Goal: Transaction & Acquisition: Purchase product/service

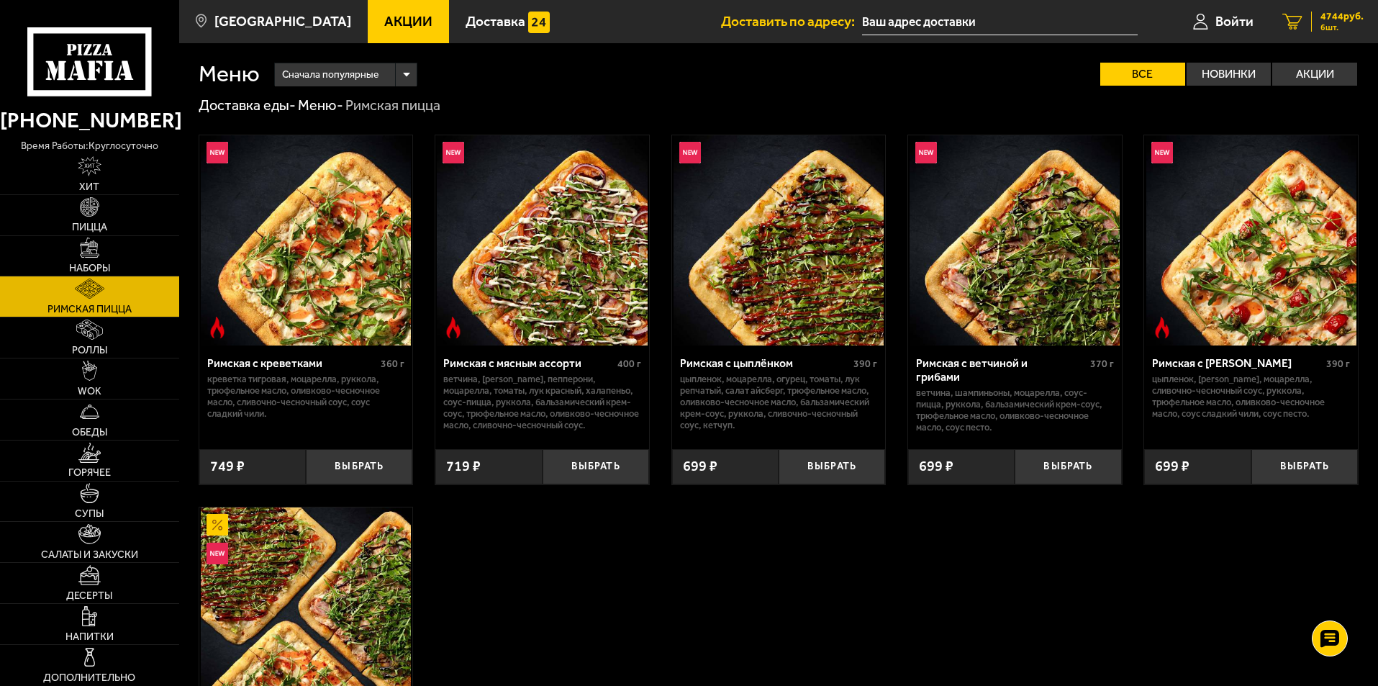
click at [1322, 23] on span "6 шт." at bounding box center [1342, 27] width 43 height 9
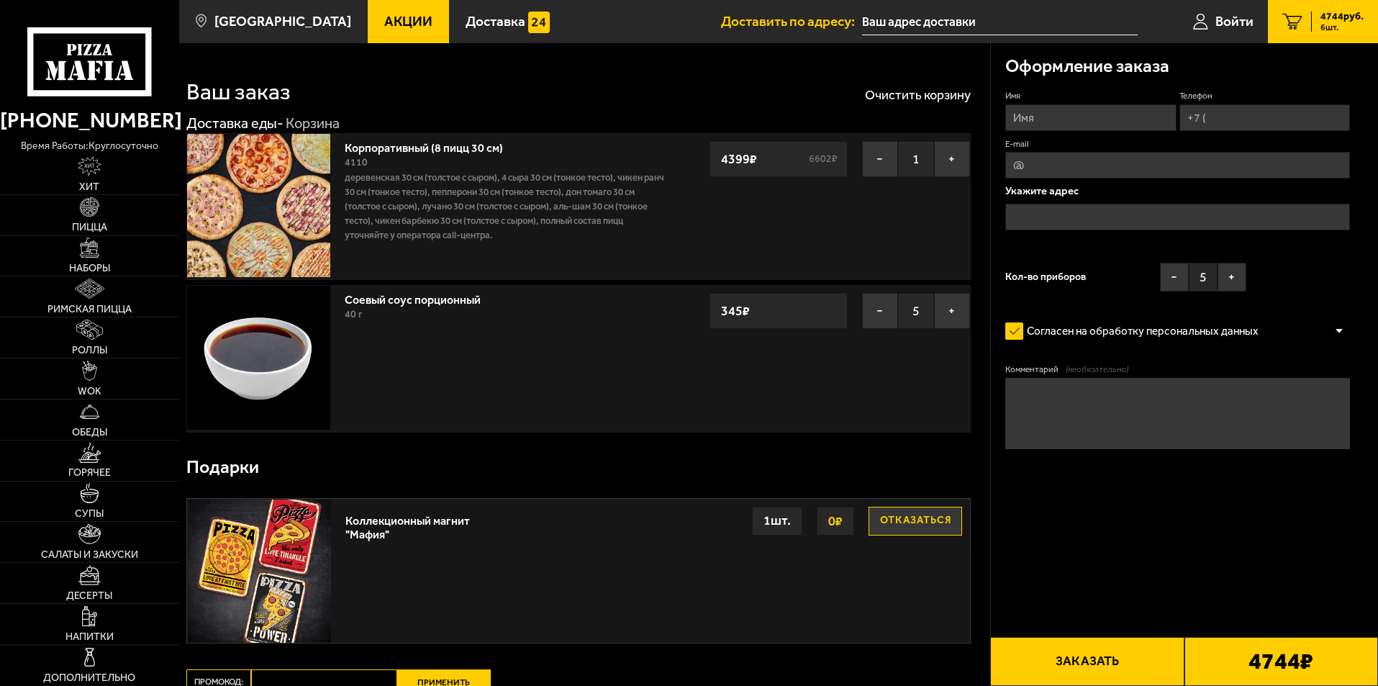
click at [1078, 127] on input "Имя" at bounding box center [1091, 117] width 171 height 27
click at [1036, 401] on textarea "Комментарий (необязательно)" at bounding box center [1178, 414] width 345 height 72
click at [1113, 676] on button "Заказать" at bounding box center [1087, 661] width 194 height 49
click at [1044, 111] on input "Имя" at bounding box center [1091, 117] width 171 height 27
click at [980, 15] on input "text" at bounding box center [1000, 22] width 276 height 27
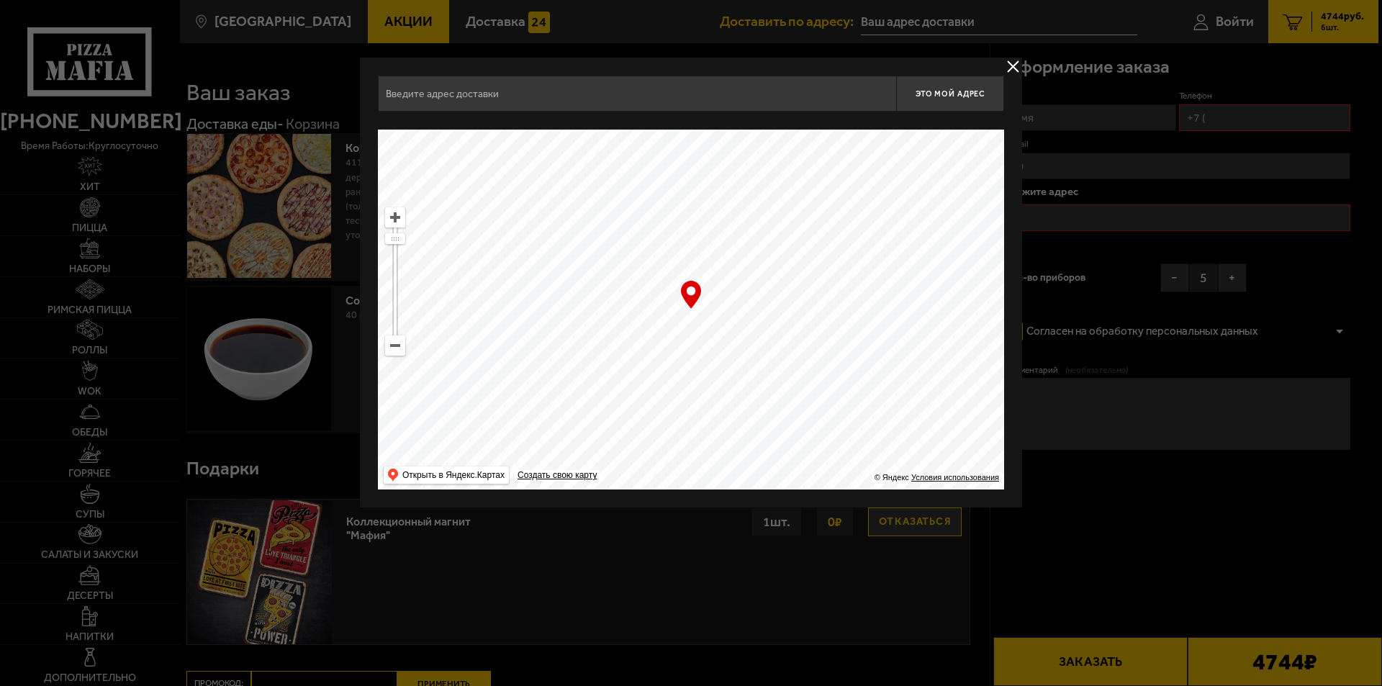
click at [1011, 69] on button "delivery type" at bounding box center [1013, 67] width 18 height 18
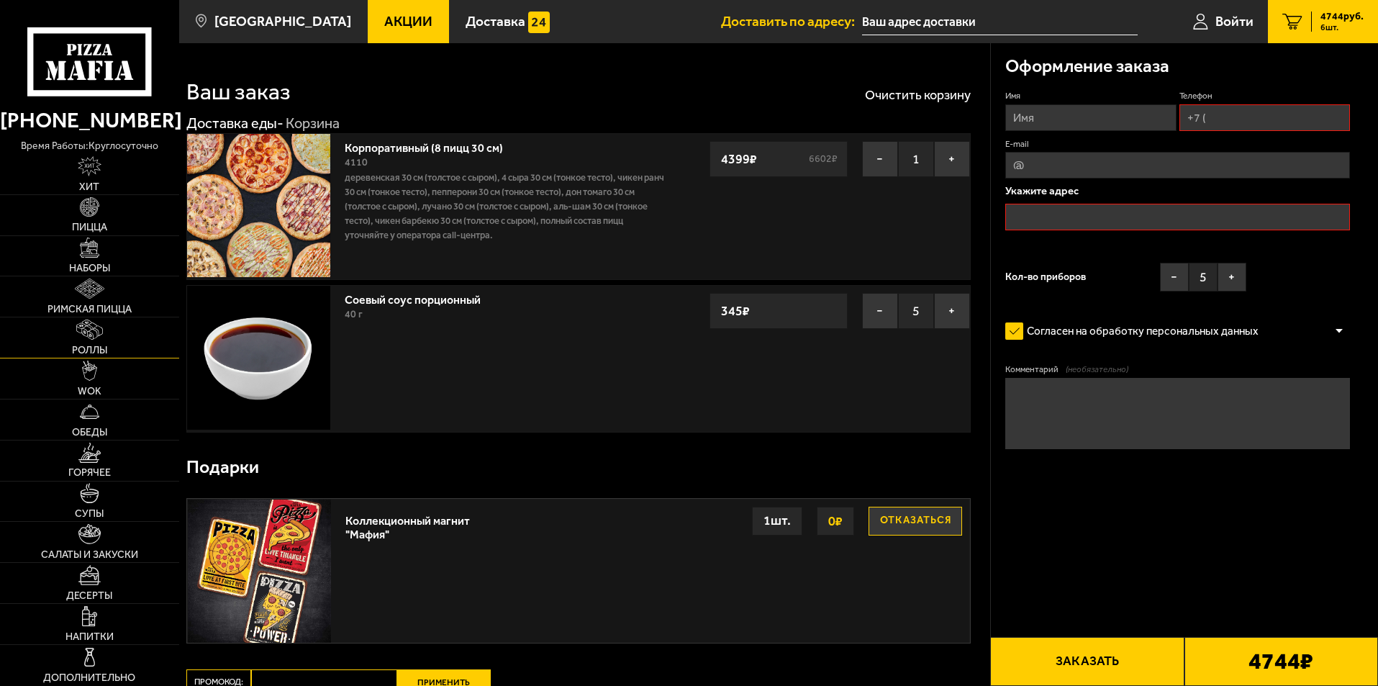
click at [108, 332] on link "Роллы" at bounding box center [89, 337] width 179 height 40
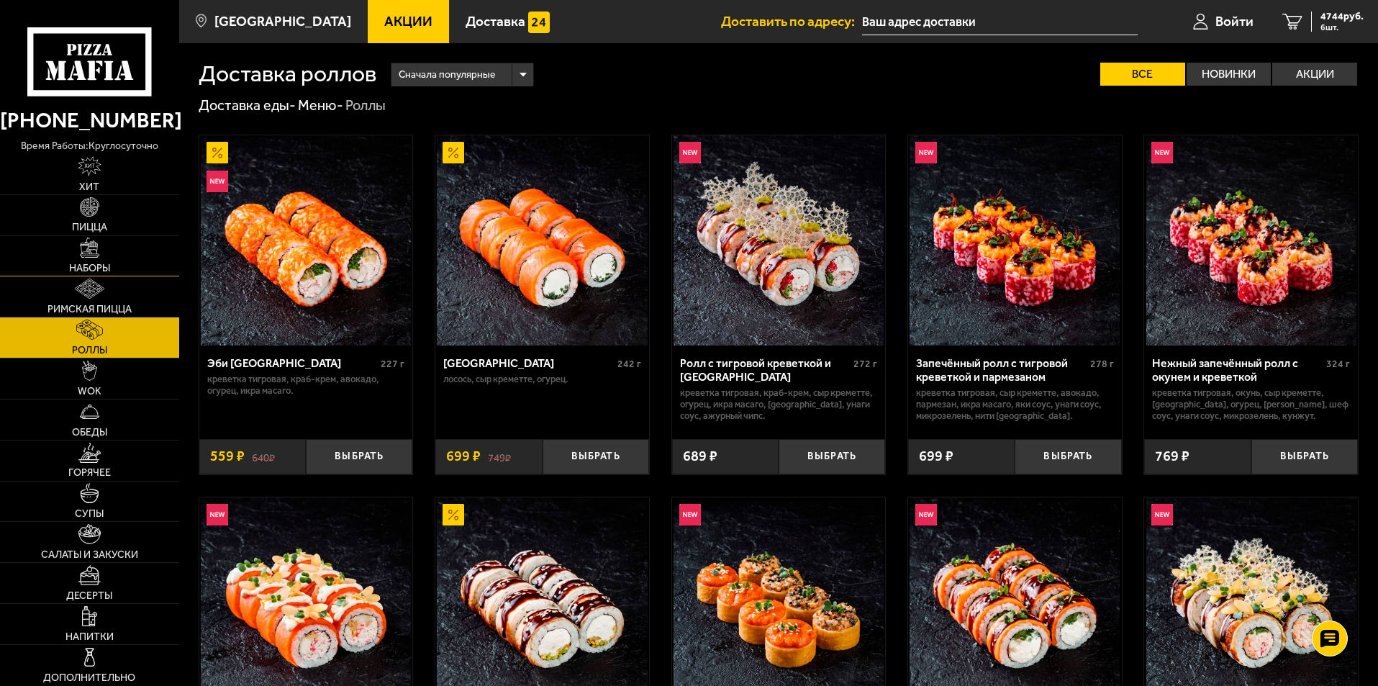
click at [101, 258] on link "Наборы" at bounding box center [89, 256] width 179 height 40
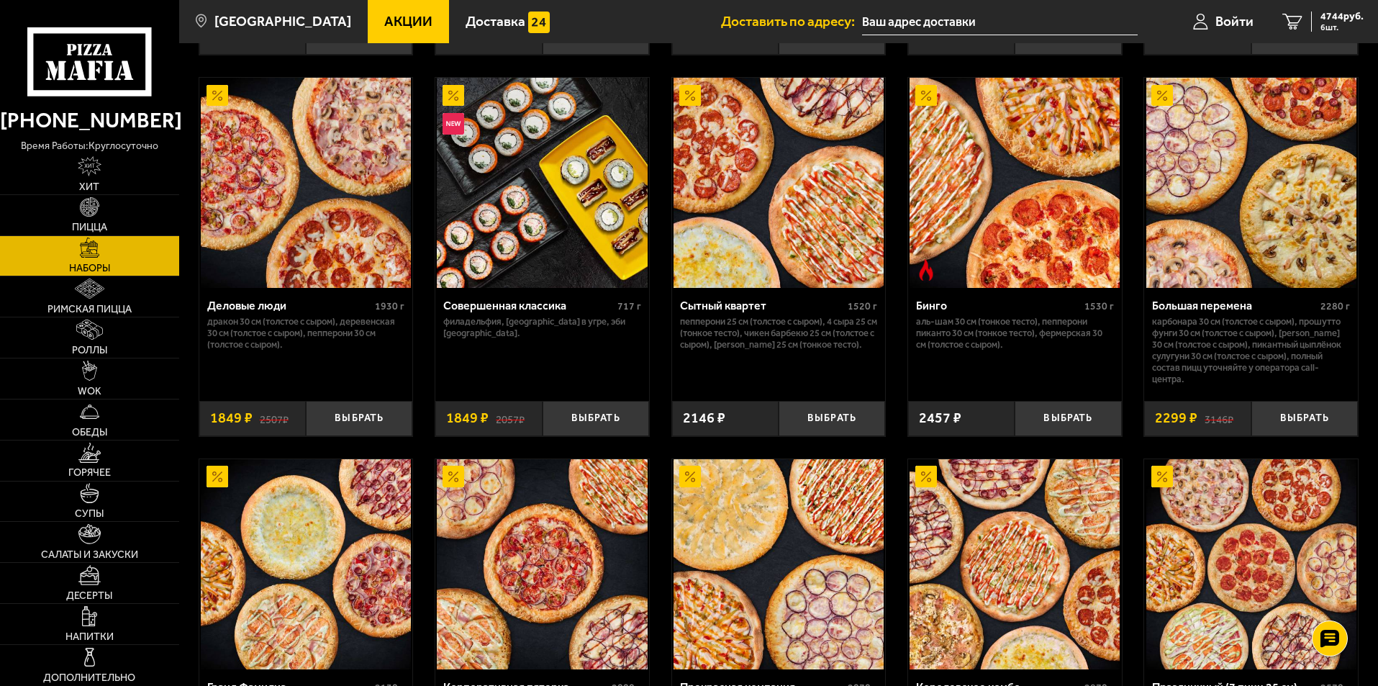
scroll to position [1440, 0]
